Goal: Task Accomplishment & Management: Manage account settings

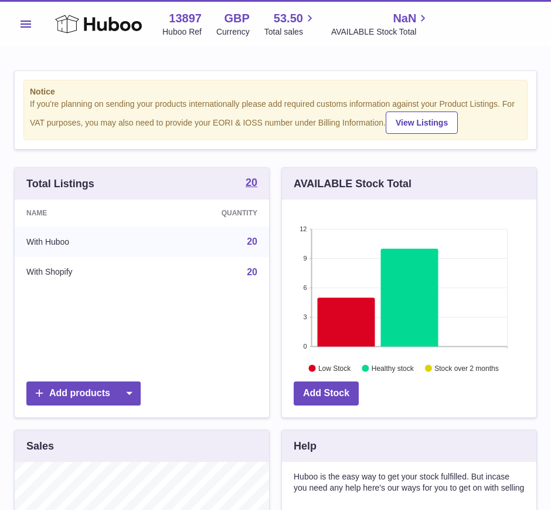
scroll to position [183, 255]
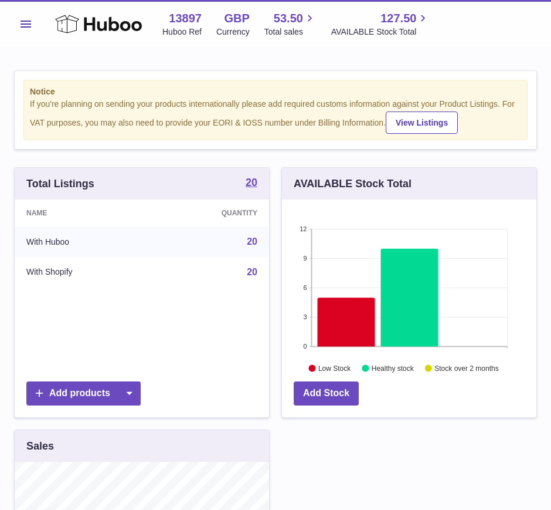
click at [22, 23] on span "Menu" at bounding box center [26, 24] width 11 height 7
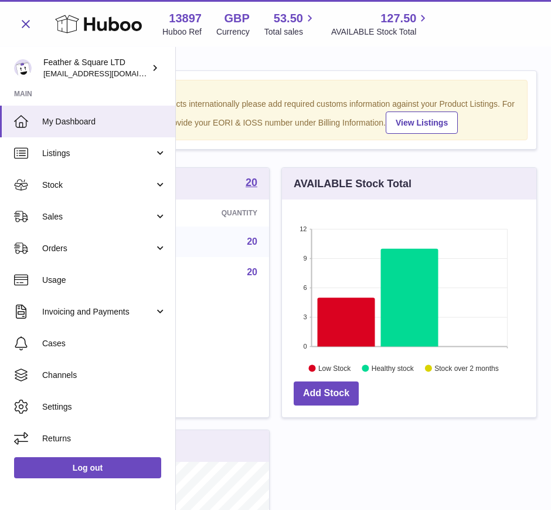
click at [70, 181] on span "Stock" at bounding box center [98, 184] width 112 height 11
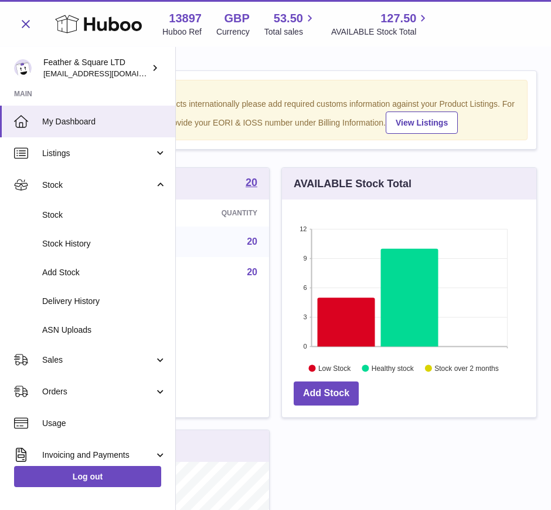
click at [72, 267] on span "Add Stock" at bounding box center [104, 272] width 124 height 11
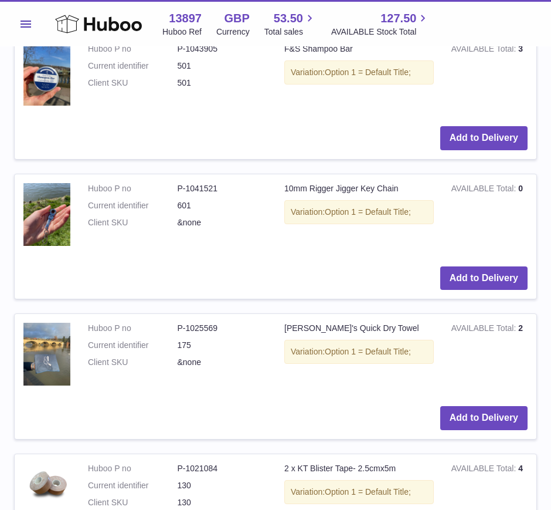
scroll to position [792, 0]
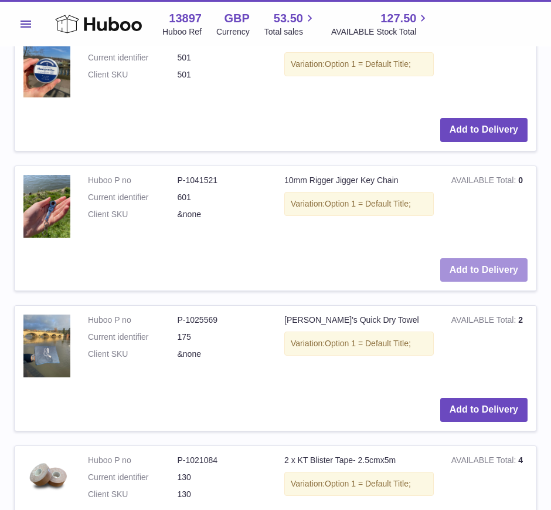
click at [480, 266] on button "Add to Delivery" at bounding box center [483, 270] width 87 height 24
click at [481, 267] on button "Add to Delivery" at bounding box center [483, 270] width 87 height 24
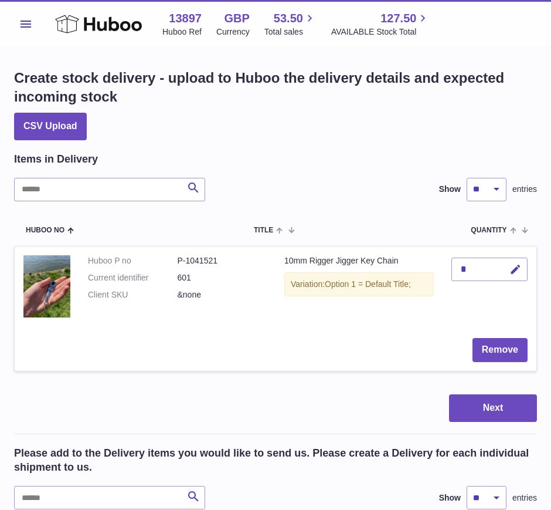
scroll to position [0, 0]
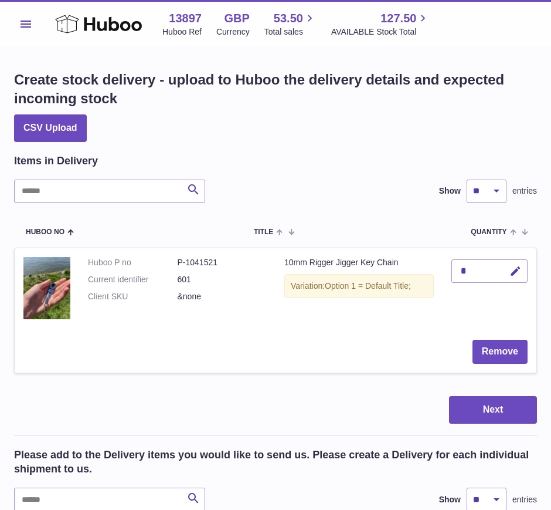
click at [495, 274] on div "*" at bounding box center [490, 270] width 76 height 23
click at [519, 272] on icon "button" at bounding box center [516, 271] width 12 height 12
type input "**"
click at [516, 269] on icon "submit" at bounding box center [516, 271] width 11 height 11
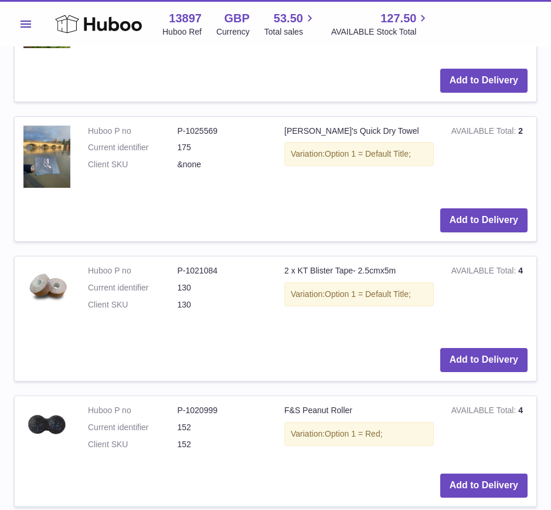
scroll to position [1144, 0]
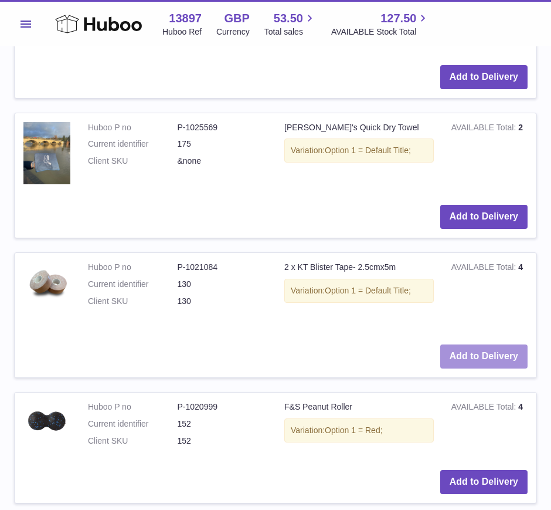
click at [482, 357] on button "Add to Delivery" at bounding box center [483, 356] width 87 height 24
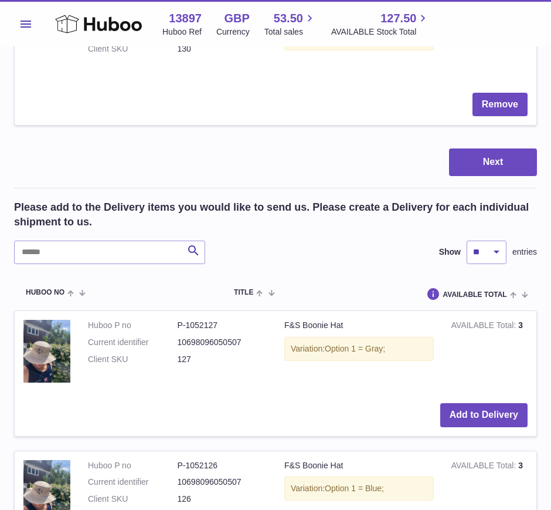
scroll to position [324, 0]
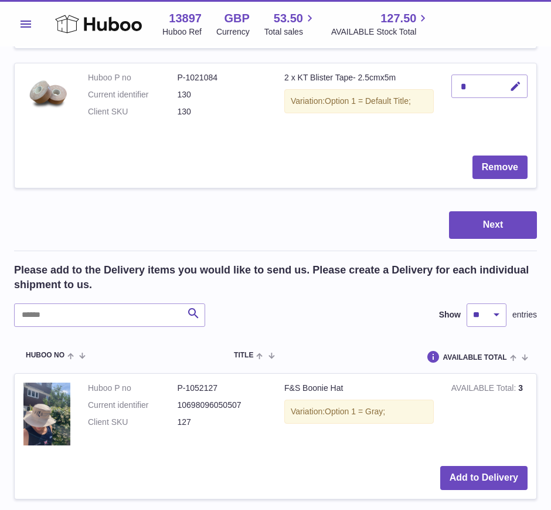
click at [513, 90] on icon "button" at bounding box center [516, 86] width 12 height 12
type input "**"
click at [513, 90] on icon "submit" at bounding box center [516, 86] width 11 height 11
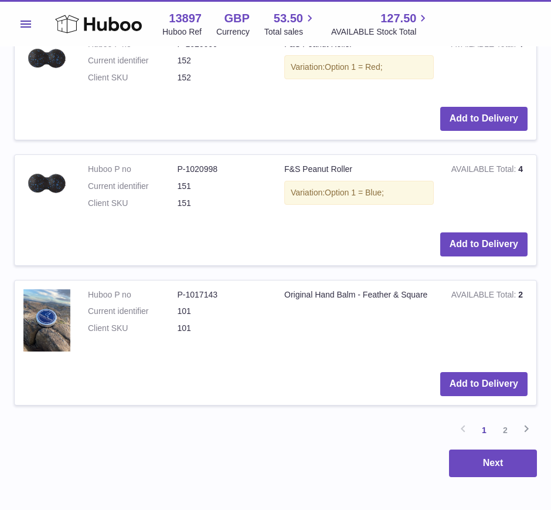
scroll to position [1706, 0]
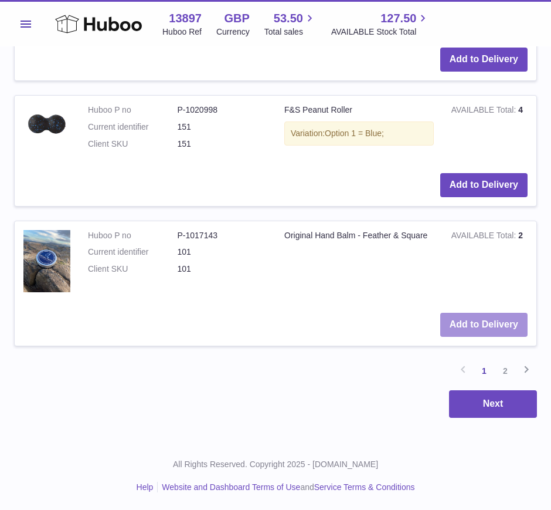
click at [490, 326] on button "Add to Delivery" at bounding box center [483, 325] width 87 height 24
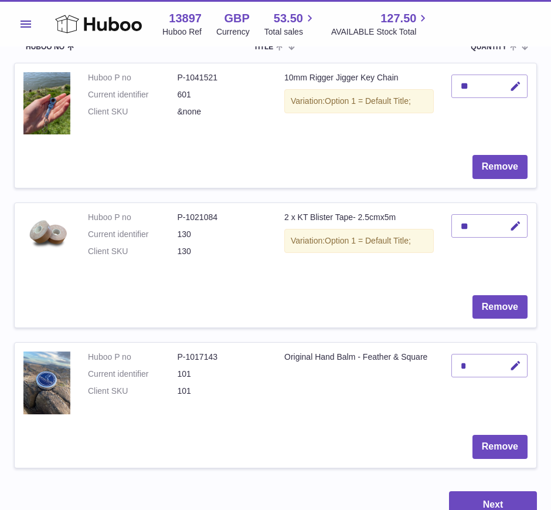
scroll to position [187, 0]
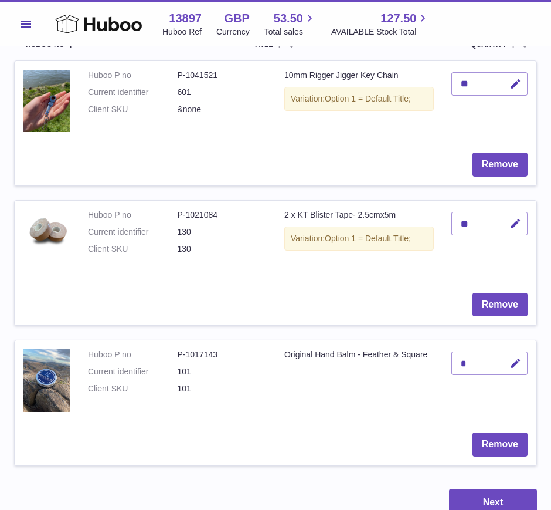
click at [514, 364] on icon "button" at bounding box center [516, 363] width 12 height 12
type input "**"
click at [517, 366] on icon "submit" at bounding box center [516, 363] width 11 height 11
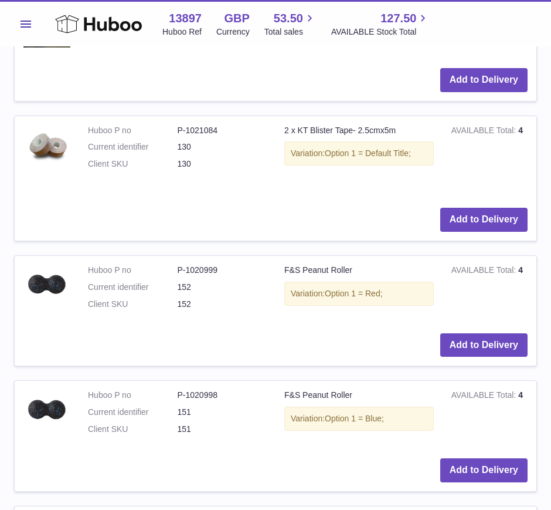
scroll to position [1846, 0]
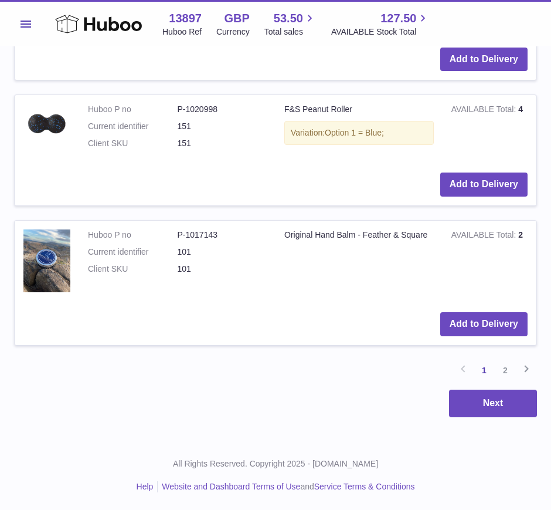
click at [507, 372] on link "2" at bounding box center [505, 369] width 21 height 21
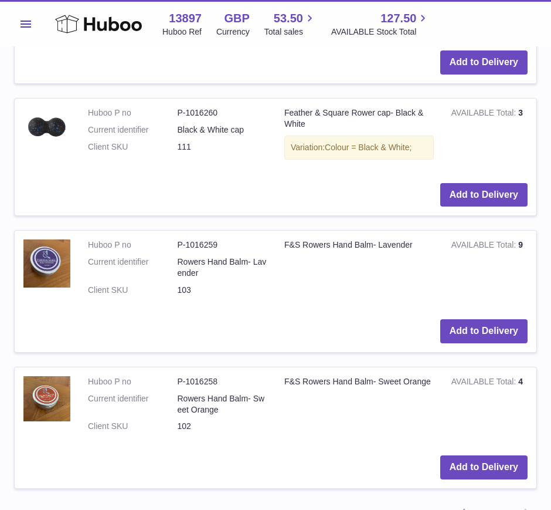
scroll to position [1729, 0]
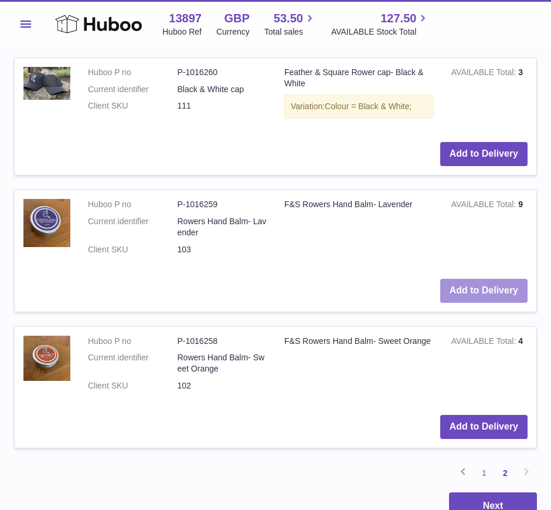
click at [488, 287] on button "Add to Delivery" at bounding box center [483, 291] width 87 height 24
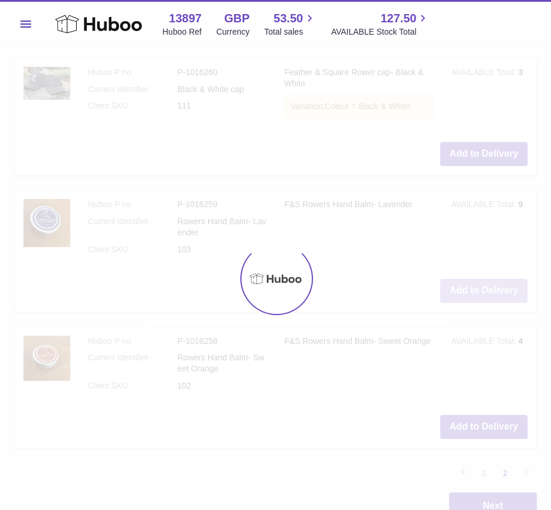
scroll to position [1865, 0]
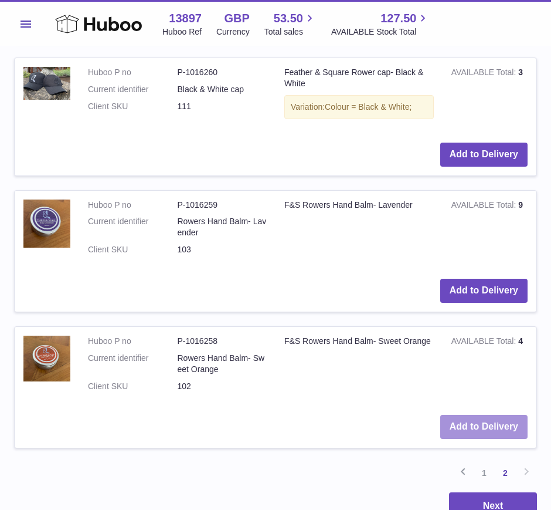
click at [466, 430] on button "Add to Delivery" at bounding box center [483, 427] width 87 height 24
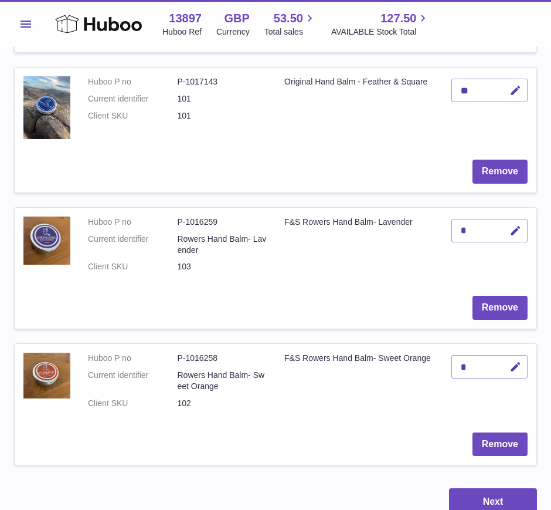
scroll to position [460, 0]
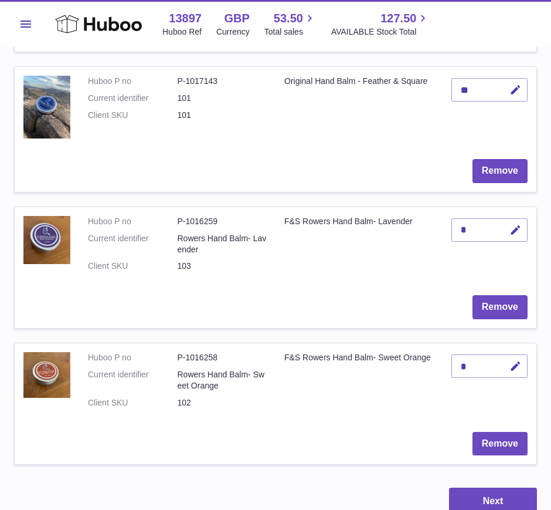
click at [508, 368] on button "button" at bounding box center [514, 366] width 28 height 24
type input "**"
click at [511, 365] on icon "submit" at bounding box center [516, 366] width 11 height 11
click at [517, 233] on icon "button" at bounding box center [516, 230] width 12 height 12
click at [462, 228] on input "*" at bounding box center [490, 229] width 76 height 23
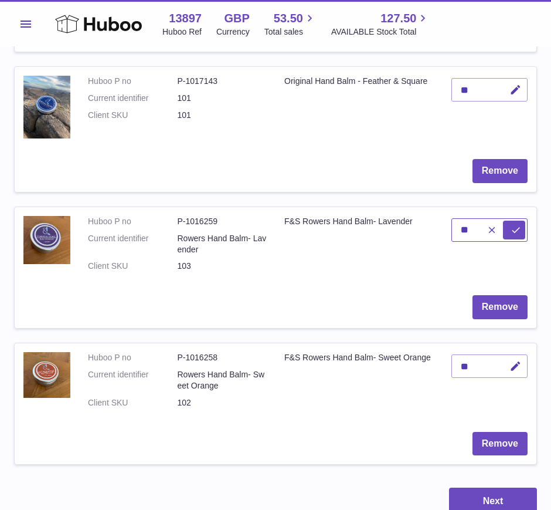
type input "**"
click at [515, 232] on icon "submit" at bounding box center [516, 230] width 11 height 11
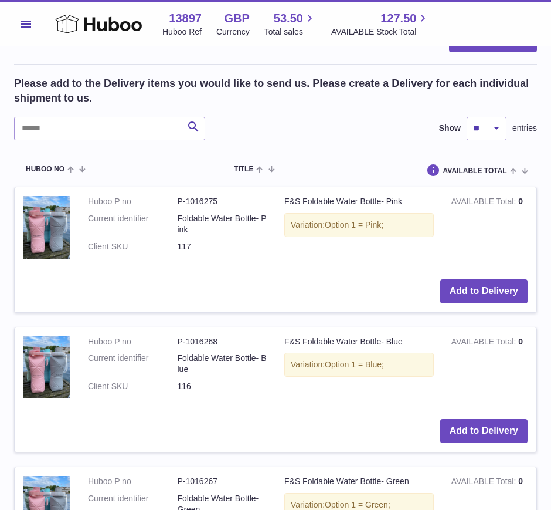
scroll to position [924, 0]
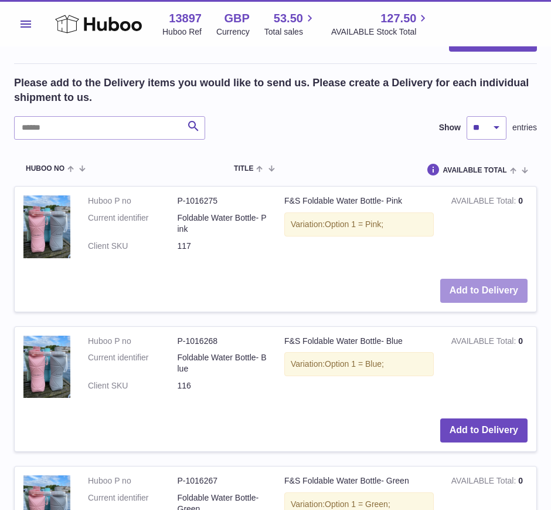
click at [464, 286] on button "Add to Delivery" at bounding box center [483, 291] width 87 height 24
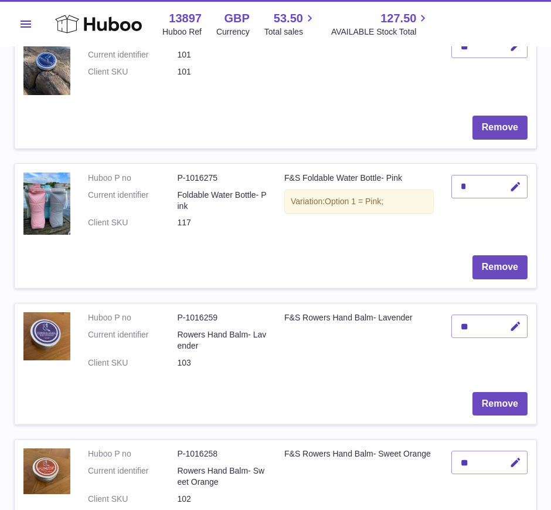
scroll to position [476, 0]
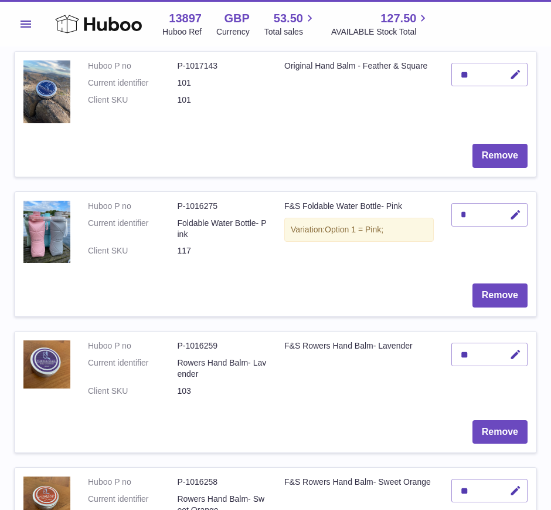
click at [517, 221] on button "button" at bounding box center [514, 215] width 28 height 24
type input "*"
click at [511, 216] on icon "submit" at bounding box center [516, 214] width 11 height 11
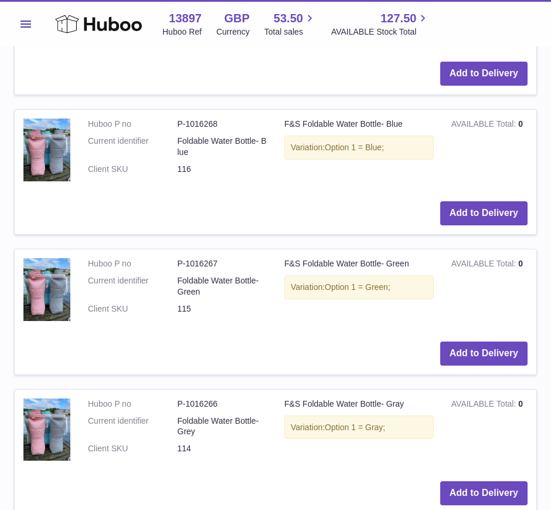
scroll to position [1283, 0]
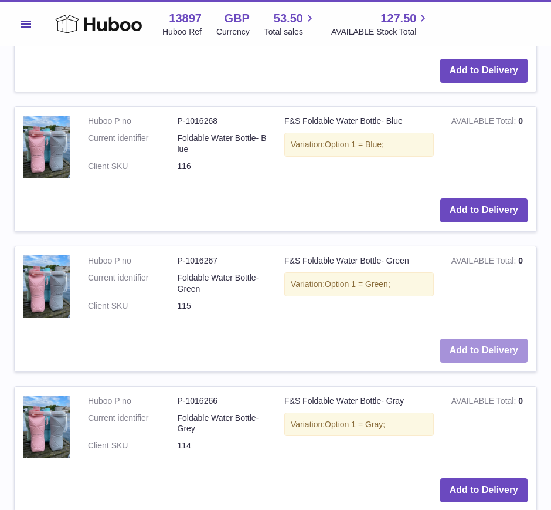
click at [486, 351] on button "Add to Delivery" at bounding box center [483, 350] width 87 height 24
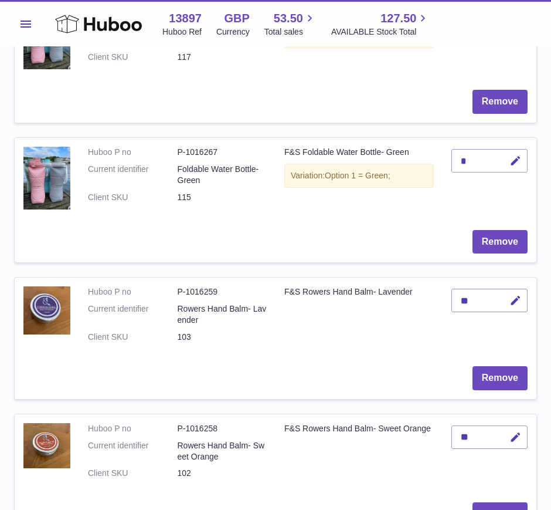
scroll to position [669, 0]
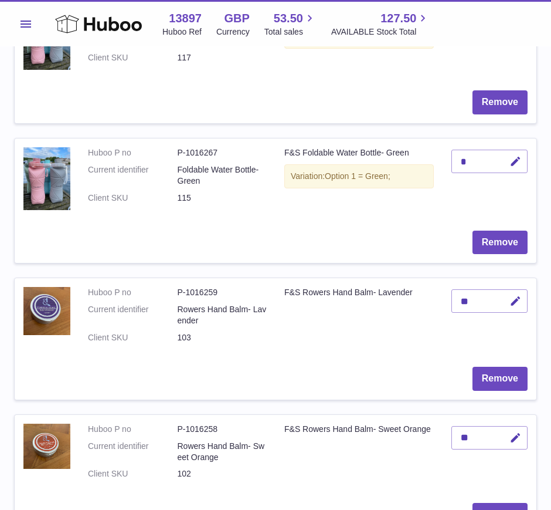
click at [521, 161] on icon "button" at bounding box center [516, 161] width 12 height 12
type input "*"
click at [513, 161] on icon "submit" at bounding box center [516, 161] width 11 height 11
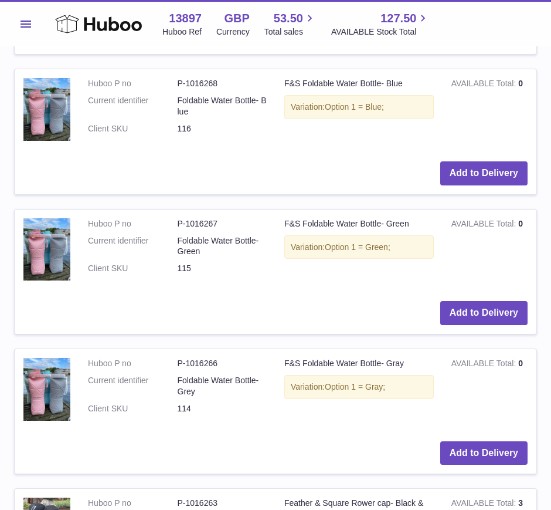
scroll to position [1474, 0]
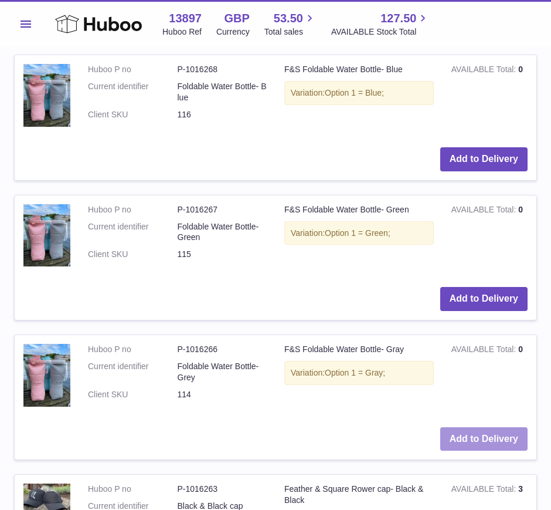
click at [490, 438] on button "Add to Delivery" at bounding box center [483, 439] width 87 height 24
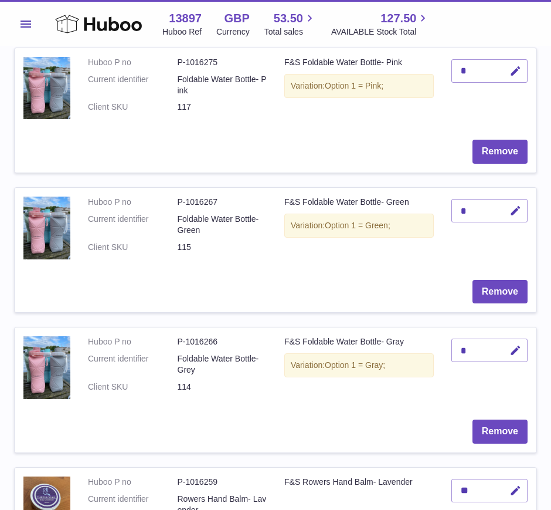
scroll to position [622, 0]
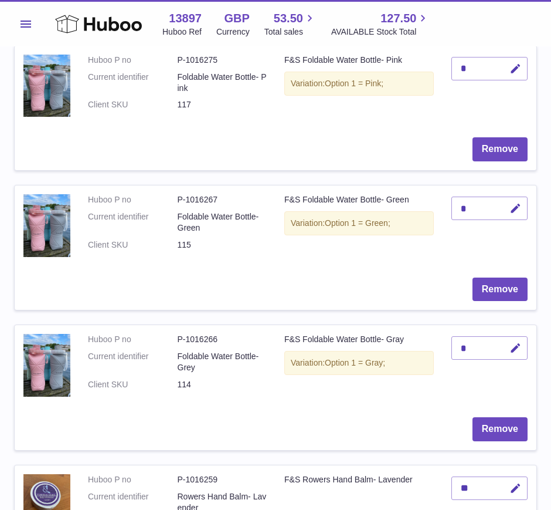
click at [516, 354] on button "button" at bounding box center [514, 348] width 28 height 24
type input "*"
click at [512, 349] on icon "submit" at bounding box center [516, 347] width 11 height 11
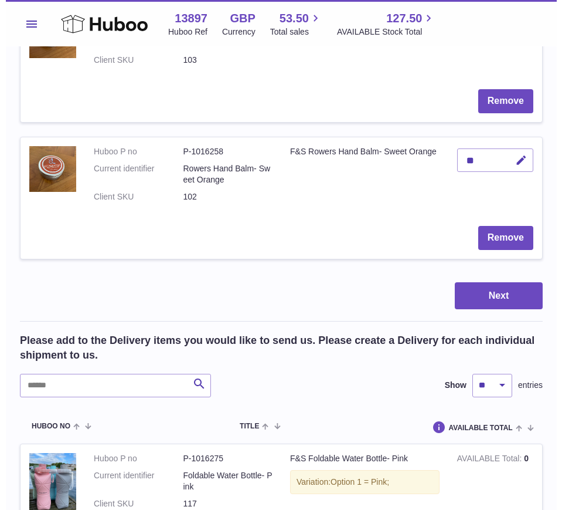
scroll to position [1091, 0]
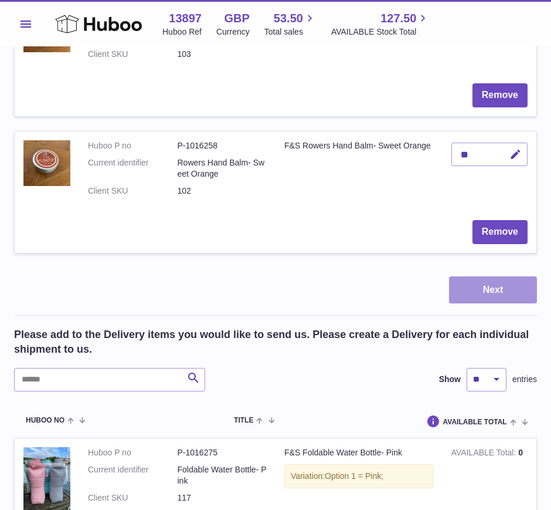
click at [481, 291] on button "Next" at bounding box center [493, 290] width 88 height 28
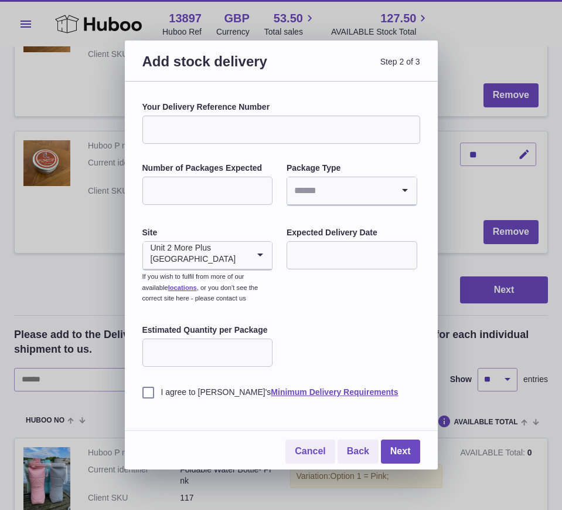
click at [206, 129] on input "Your Delivery Reference Number" at bounding box center [282, 130] width 278 height 28
type input "**********"
click at [189, 197] on input "Number of Packages Expected" at bounding box center [208, 191] width 131 height 28
type input "*"
click at [317, 195] on input "Search for option" at bounding box center [340, 190] width 106 height 27
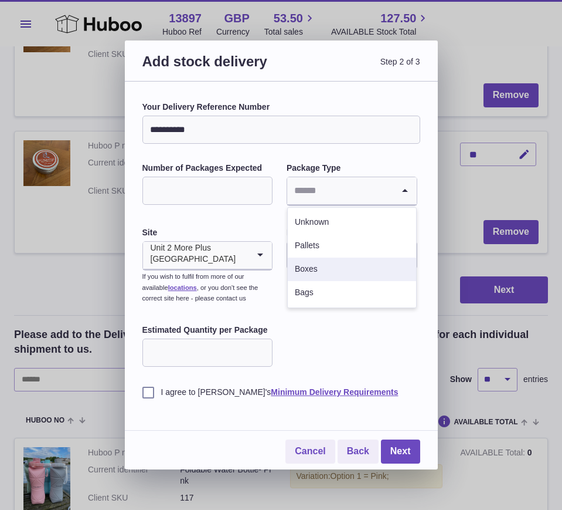
click at [310, 267] on li "Boxes" at bounding box center [352, 268] width 128 height 23
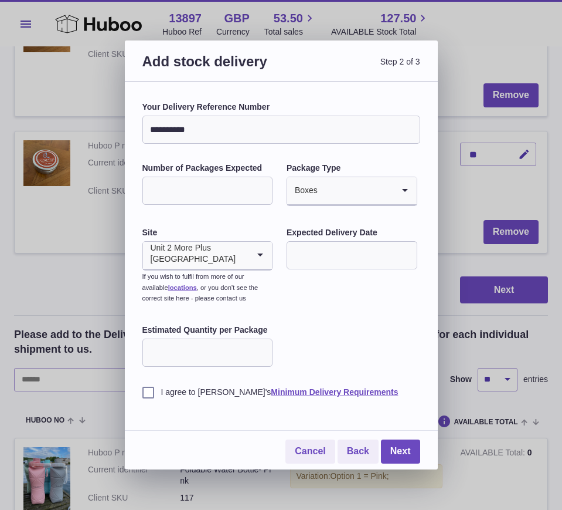
click at [309, 253] on input "text" at bounding box center [352, 255] width 131 height 28
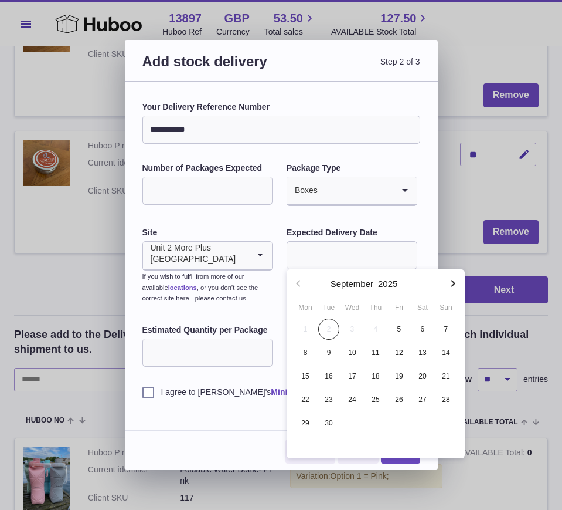
click at [398, 329] on span "5" at bounding box center [399, 328] width 21 height 21
type input "**********"
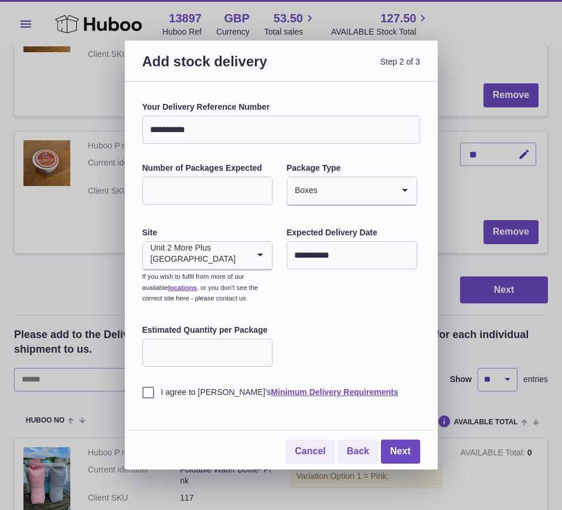
click at [221, 344] on input "Estimated Quantity per Package" at bounding box center [208, 352] width 131 height 28
type input "***"
click at [331, 347] on div "**********" at bounding box center [282, 249] width 278 height 296
click at [146, 392] on label "I agree to [PERSON_NAME]'s Minimum Delivery Requirements" at bounding box center [282, 391] width 278 height 11
click at [404, 445] on link "Next" at bounding box center [400, 451] width 39 height 24
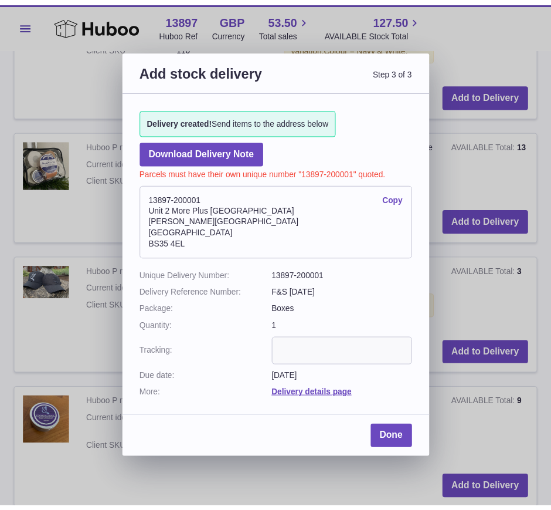
scroll to position [1059, 0]
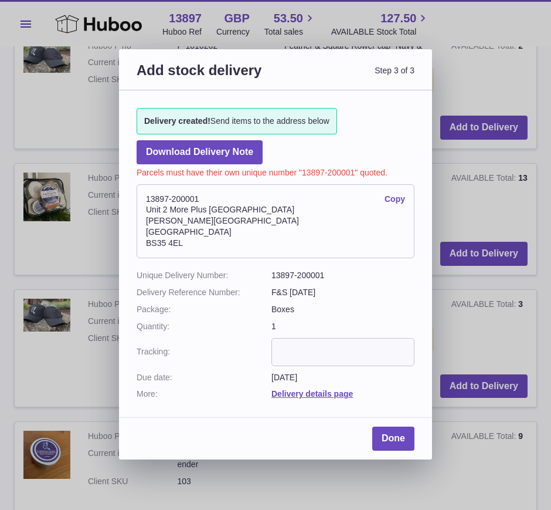
drag, startPoint x: 194, startPoint y: 246, endPoint x: 139, endPoint y: 240, distance: 55.4
click at [139, 240] on address "13897-200001 Copy [STREET_ADDRESS][PERSON_NAME]" at bounding box center [276, 221] width 278 height 74
copy address "BS35 4EL"
drag, startPoint x: 207, startPoint y: 196, endPoint x: 147, endPoint y: 196, distance: 60.4
click at [147, 196] on address "13897-200001 Copy [STREET_ADDRESS][PERSON_NAME]" at bounding box center [276, 221] width 278 height 74
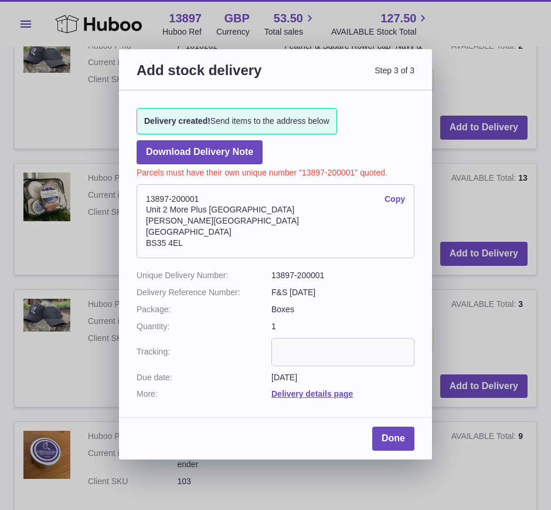
copy address "13897-200001"
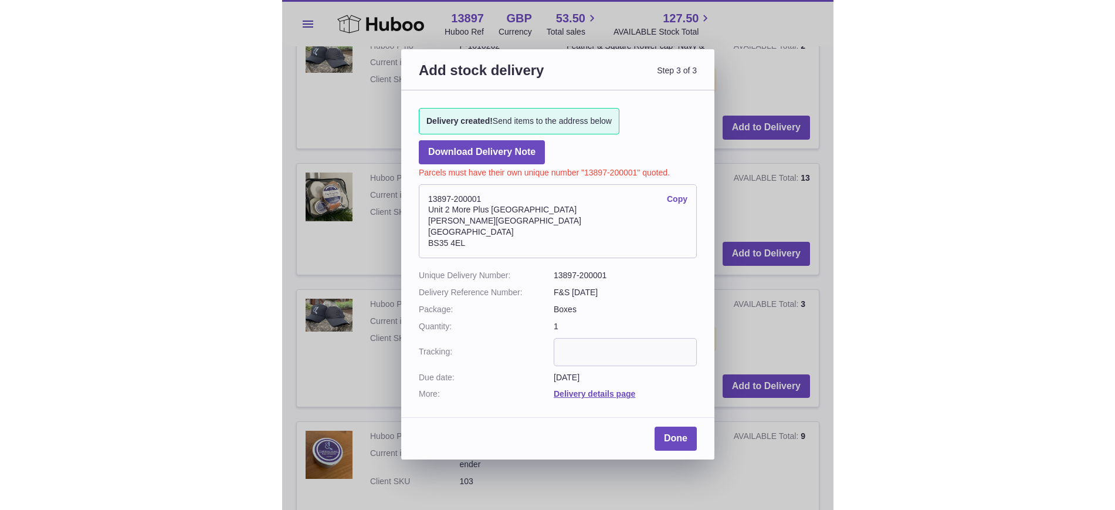
scroll to position [975, 0]
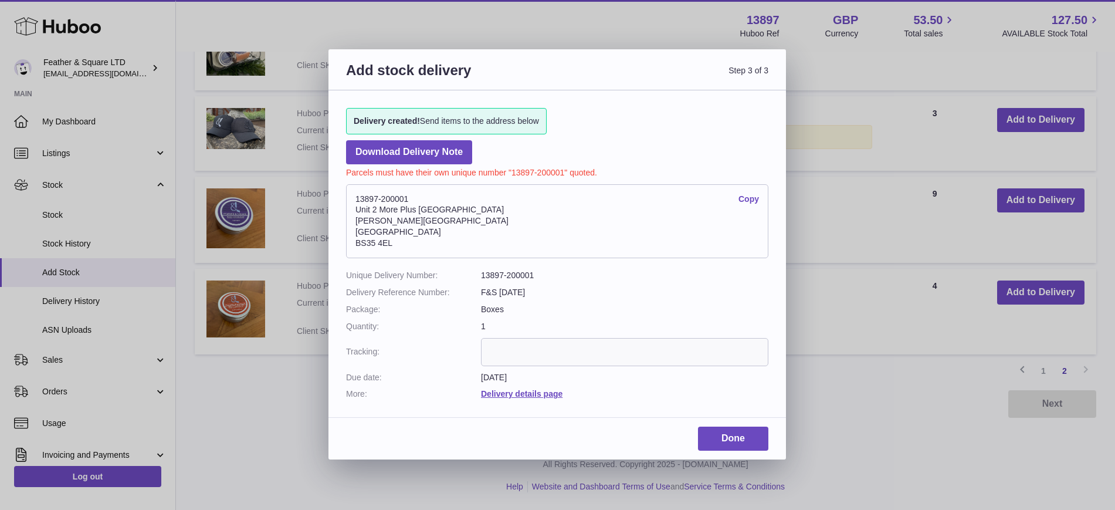
click at [562, 346] on input "text" at bounding box center [624, 352] width 287 height 28
paste input "**********"
type input "**********"
click at [562, 437] on link "Done" at bounding box center [733, 438] width 70 height 24
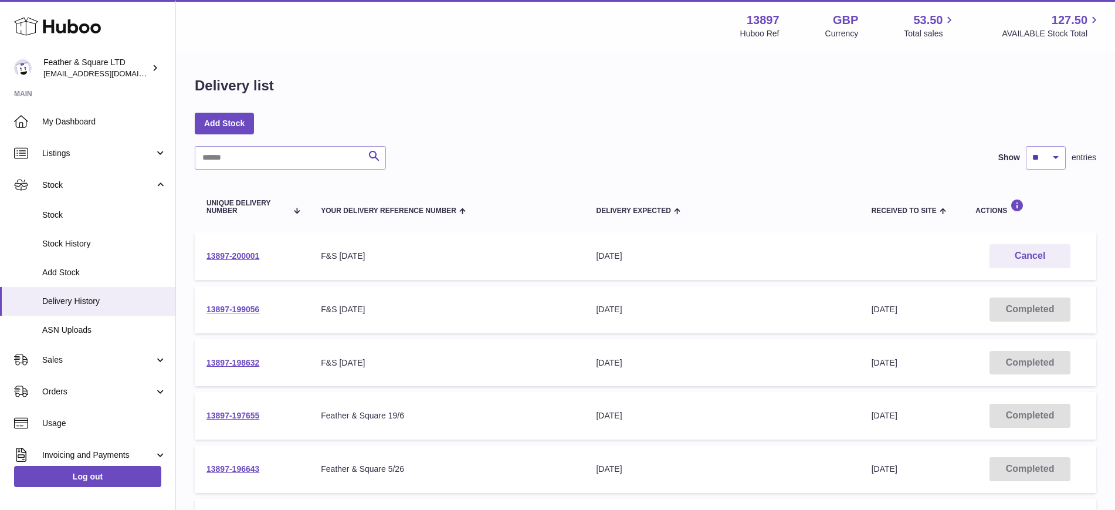
click at [55, 369] on link "Sales" at bounding box center [87, 360] width 175 height 32
click at [67, 393] on span "Sales" at bounding box center [104, 389] width 124 height 11
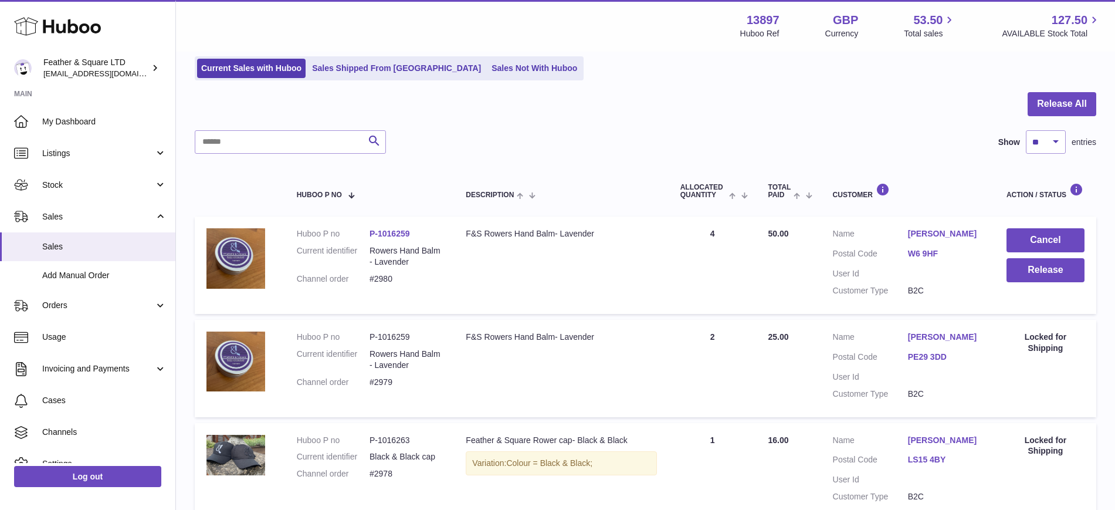
scroll to position [79, 0]
click at [1025, 245] on button "Cancel" at bounding box center [1045, 240] width 78 height 24
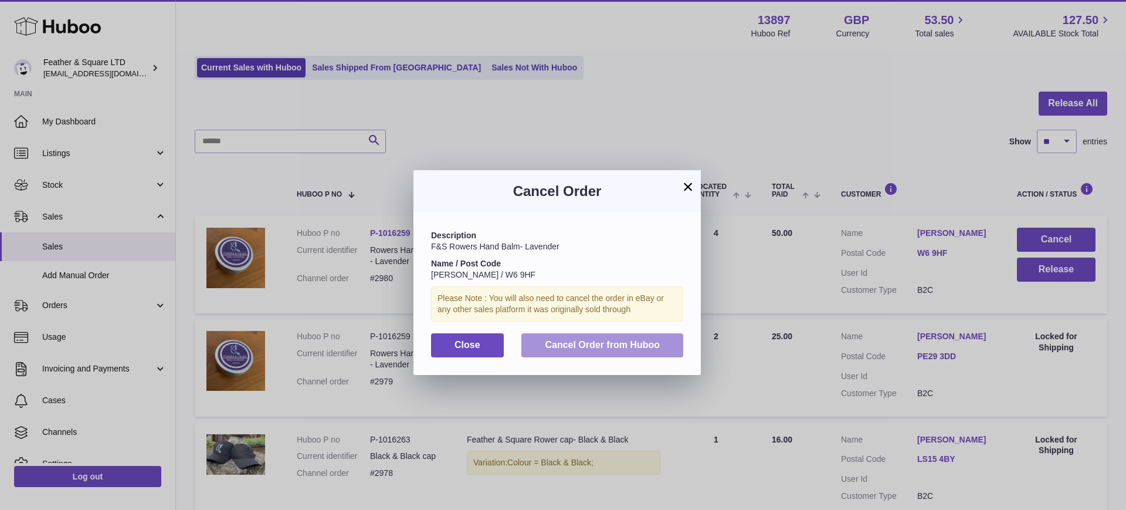
click at [638, 340] on span "Cancel Order from Huboo" at bounding box center [602, 345] width 115 height 10
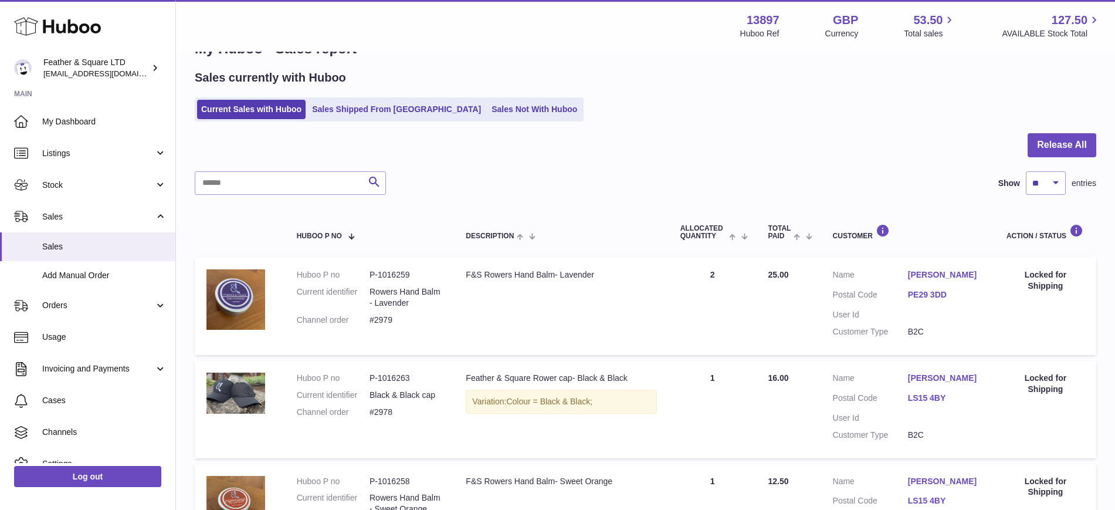
scroll to position [30, 0]
